Goal: Transaction & Acquisition: Purchase product/service

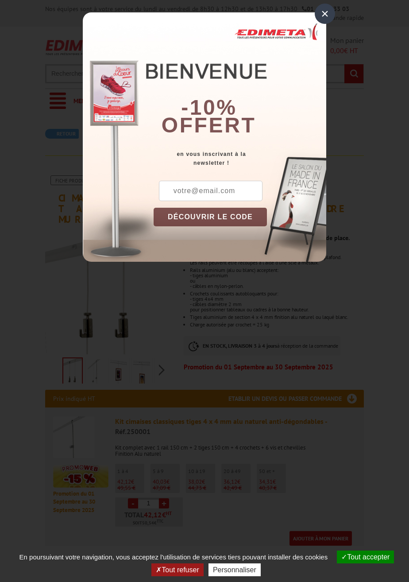
click at [252, 309] on div at bounding box center [204, 291] width 409 height 582
click at [326, 13] on div "×" at bounding box center [325, 14] width 20 height 20
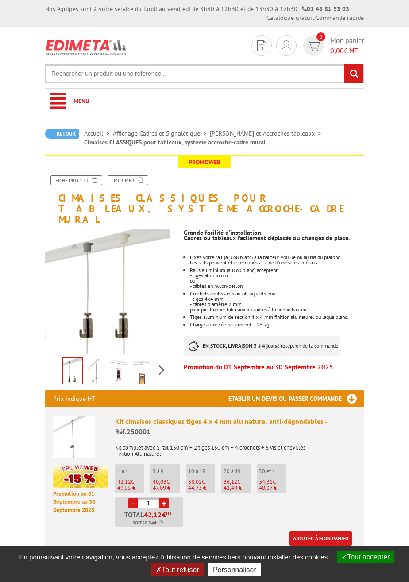
click at [0, 0] on div at bounding box center [0, 0] width 0 height 0
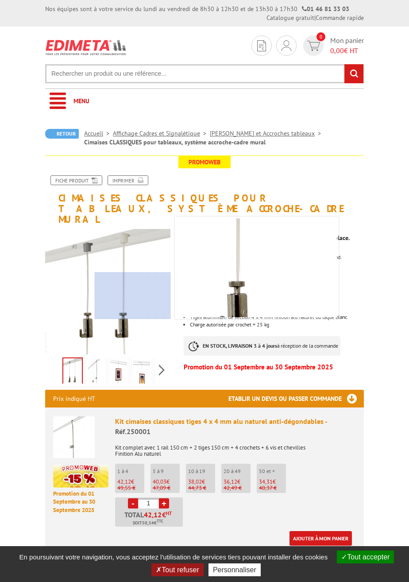
scroll to position [12, 0]
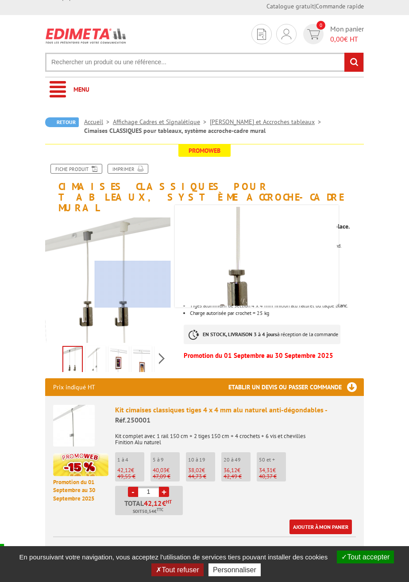
click at [136, 317] on div at bounding box center [107, 269] width 125 height 125
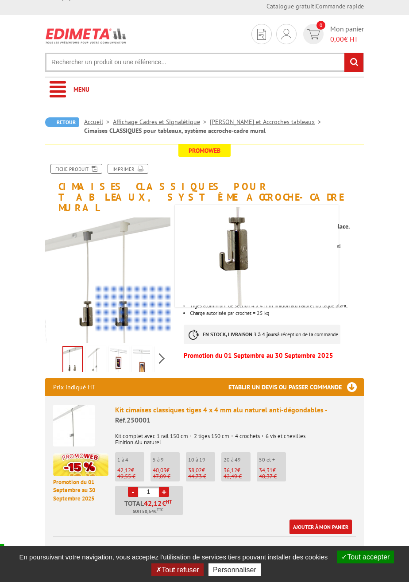
click at [299, 235] on img at bounding box center [205, 173] width 266 height 266
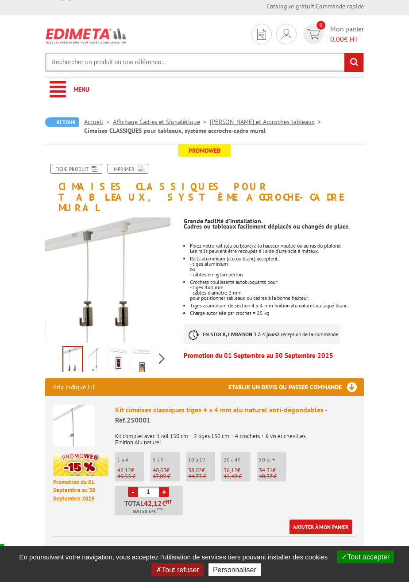
click at [170, 571] on button "Tout refuser" at bounding box center [177, 569] width 52 height 13
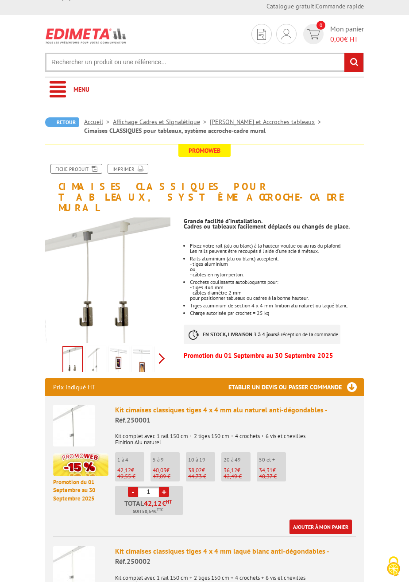
click at [158, 352] on div "Previous Next" at bounding box center [107, 358] width 125 height 31
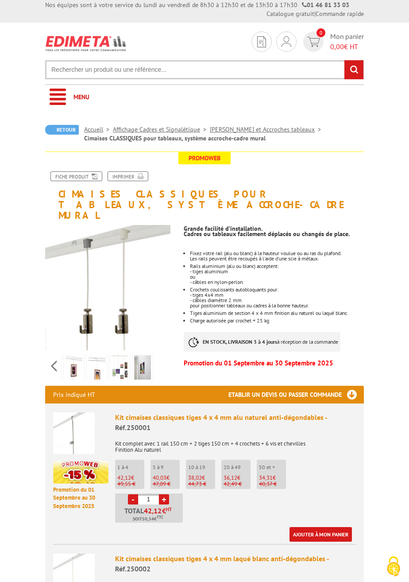
scroll to position [6, 0]
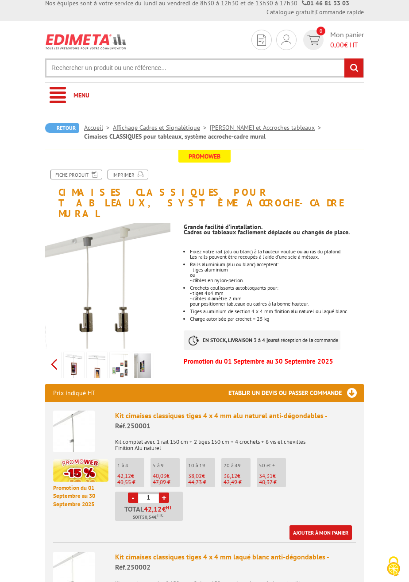
click at [51, 356] on div "Previous Next" at bounding box center [107, 363] width 125 height 31
click at [90, 354] on img at bounding box center [95, 366] width 17 height 27
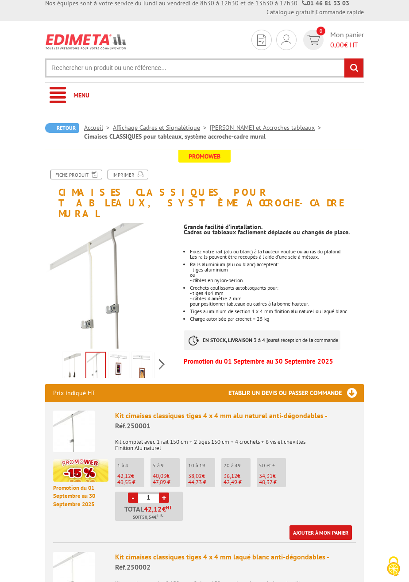
click at [0, 0] on div at bounding box center [0, 0] width 0 height 0
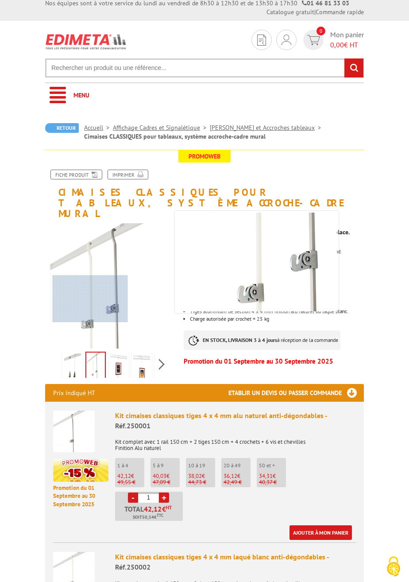
click at [98, 360] on img at bounding box center [95, 365] width 19 height 27
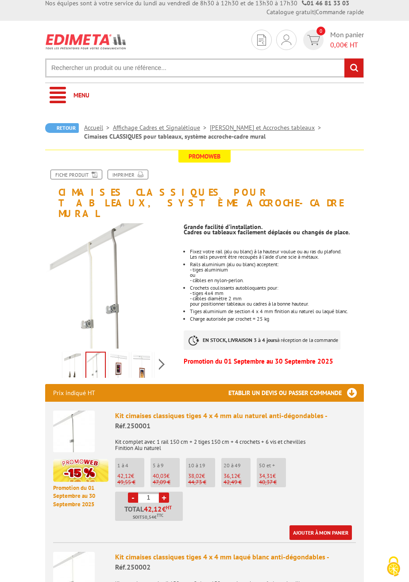
click at [117, 355] on img at bounding box center [118, 366] width 17 height 27
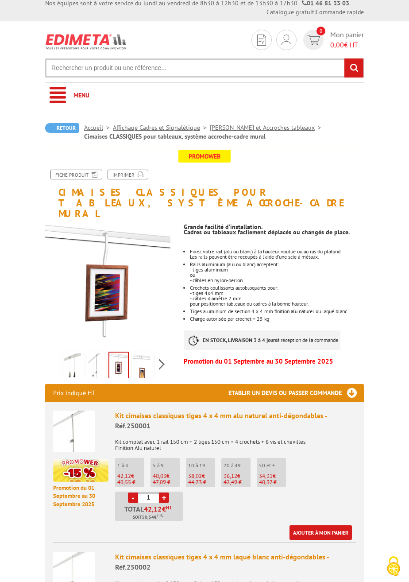
click at [93, 357] on img at bounding box center [95, 366] width 17 height 27
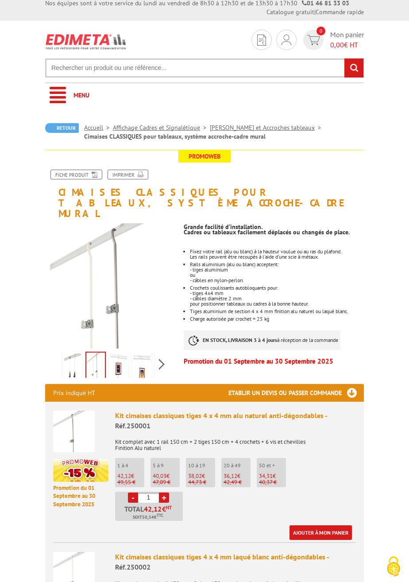
click at [118, 357] on img at bounding box center [118, 366] width 17 height 27
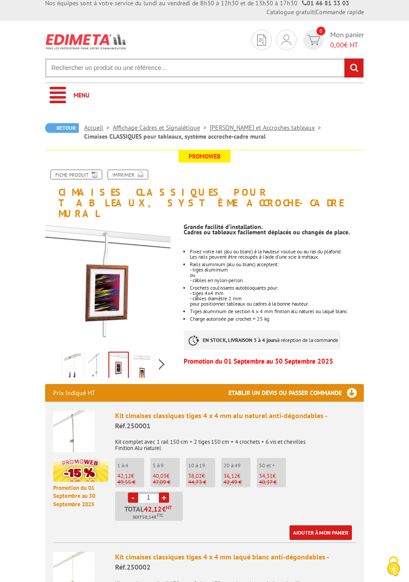
click at [143, 358] on img at bounding box center [141, 366] width 17 height 27
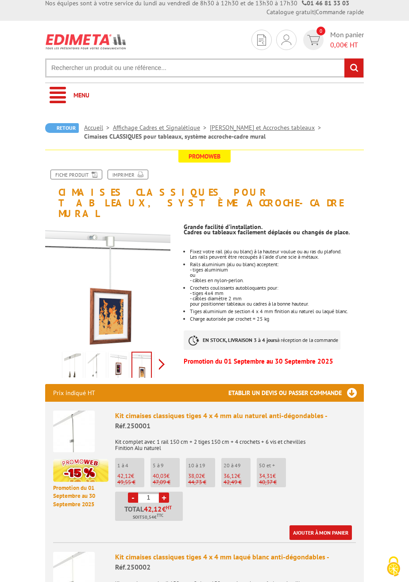
click at [161, 356] on div "Previous Next" at bounding box center [107, 363] width 125 height 31
click at [120, 359] on img at bounding box center [120, 366] width 17 height 27
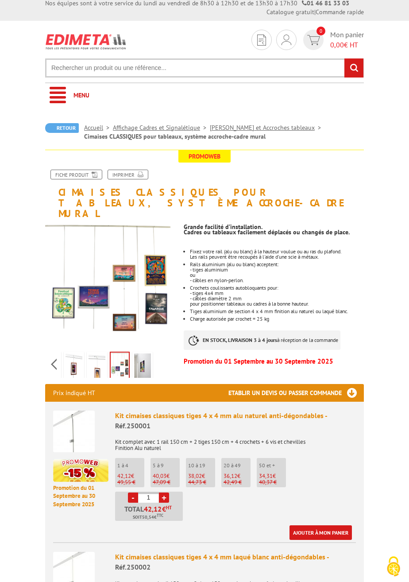
click at [142, 358] on img at bounding box center [142, 366] width 17 height 27
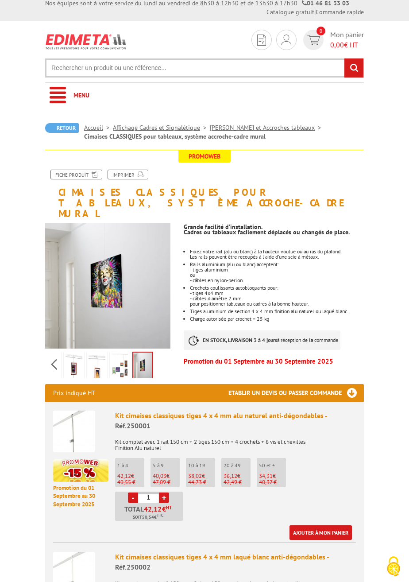
click at [74, 358] on img at bounding box center [74, 366] width 17 height 27
